Goal: Information Seeking & Learning: Understand process/instructions

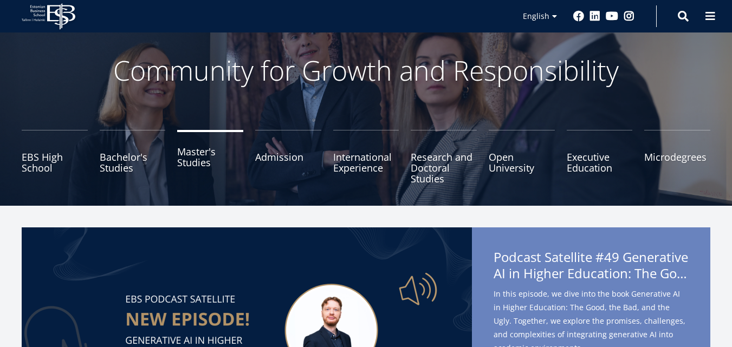
click at [189, 167] on link "Master's Studies" at bounding box center [210, 157] width 66 height 54
click at [190, 157] on link "Master's Studies" at bounding box center [210, 157] width 66 height 54
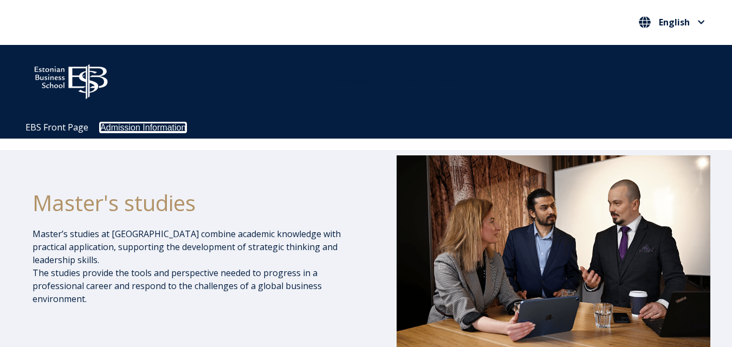
click at [137, 128] on link "Admission Information" at bounding box center [143, 127] width 86 height 9
click at [143, 123] on link "Admission Information" at bounding box center [143, 127] width 86 height 9
